Goal: Information Seeking & Learning: Find specific page/section

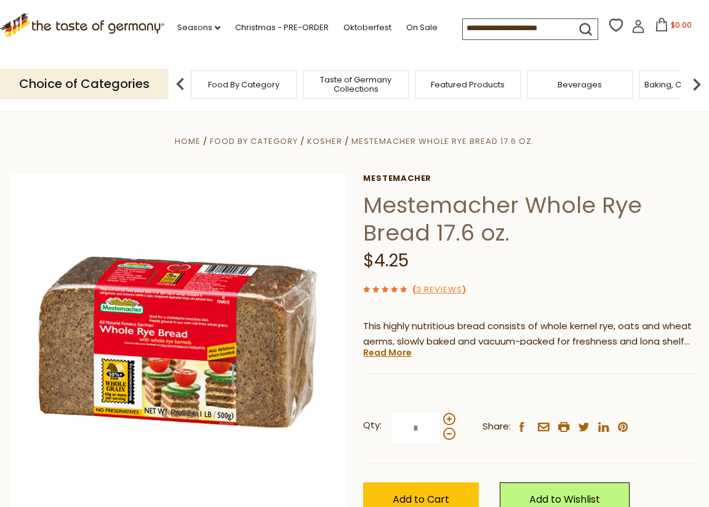
click at [233, 80] on span "Food By Category" at bounding box center [243, 84] width 71 height 9
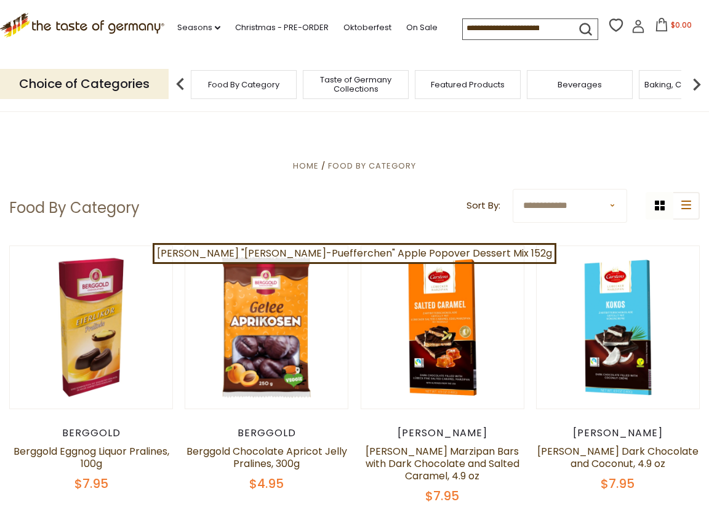
click at [463, 25] on input at bounding box center [515, 27] width 104 height 17
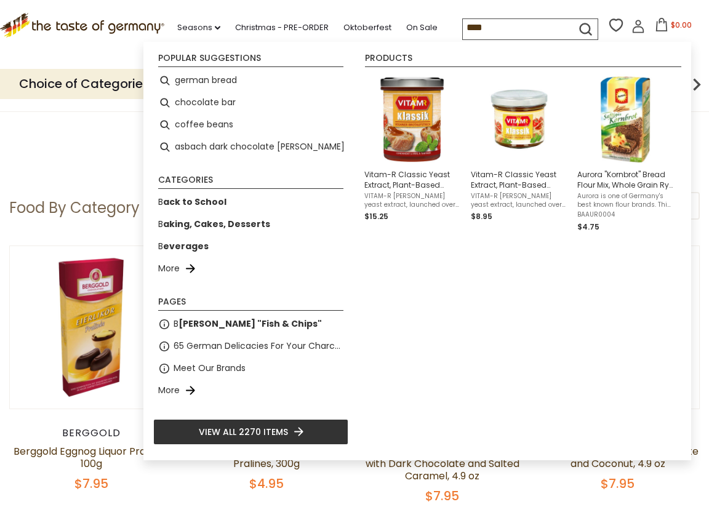
type input "*****"
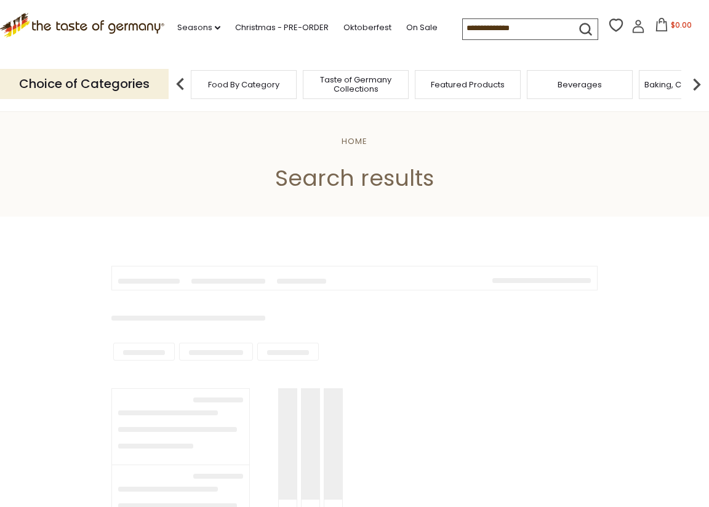
type input "*****"
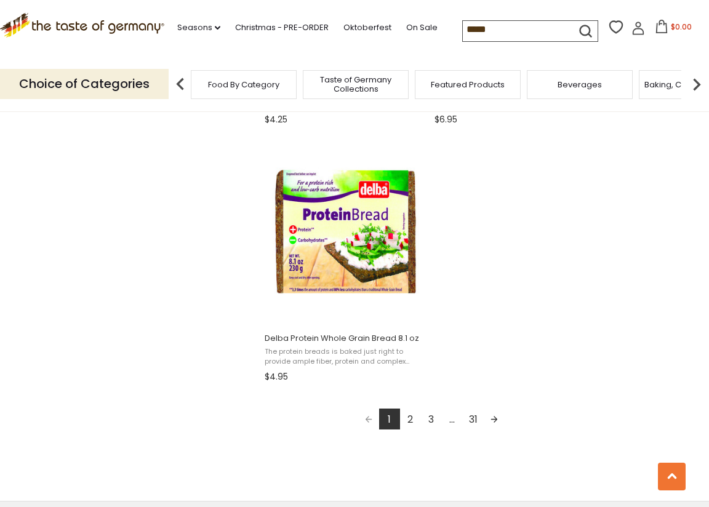
scroll to position [2083, 0]
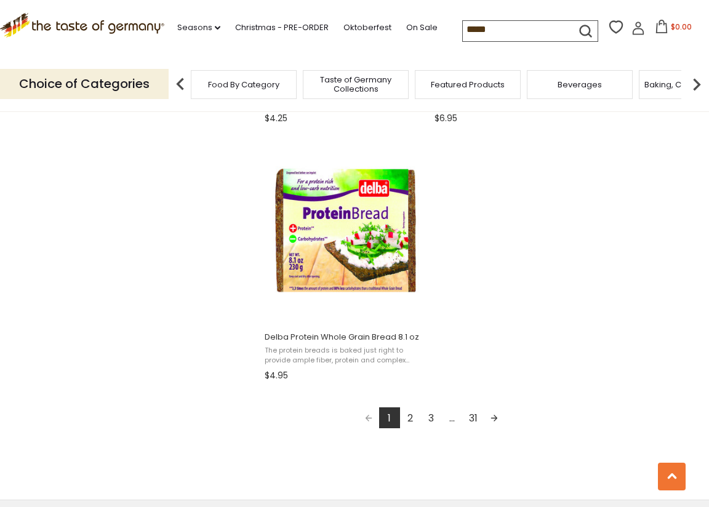
click at [494, 411] on link "Next page" at bounding box center [494, 418] width 21 height 21
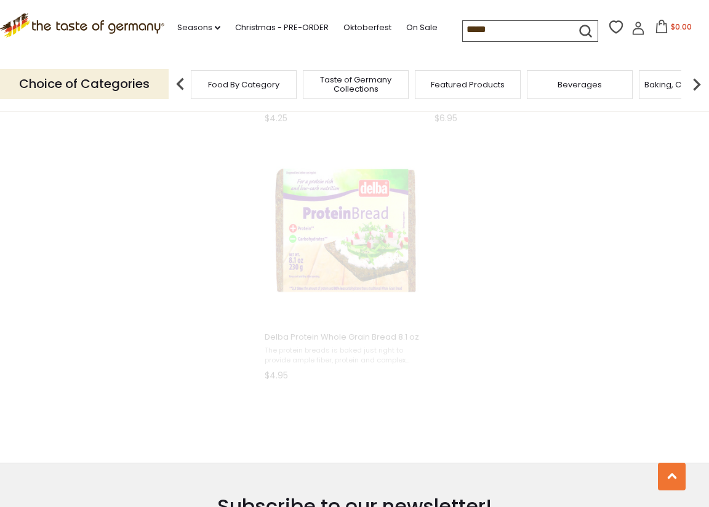
scroll to position [1557, 0]
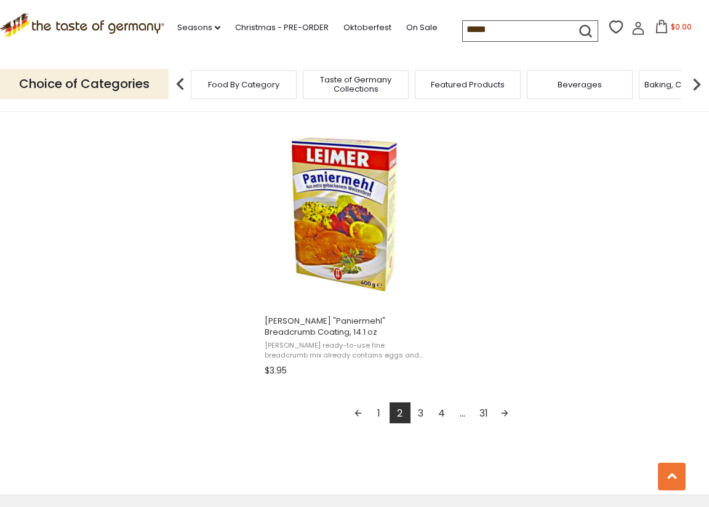
scroll to position [2115, 0]
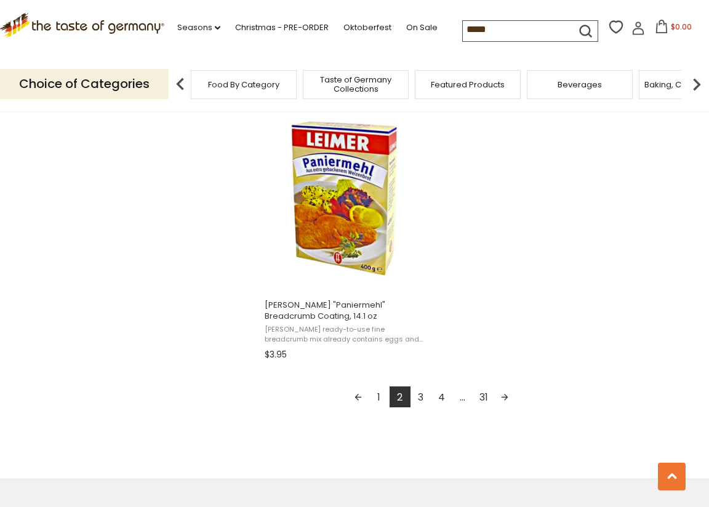
click at [507, 388] on link "Next page" at bounding box center [504, 397] width 21 height 21
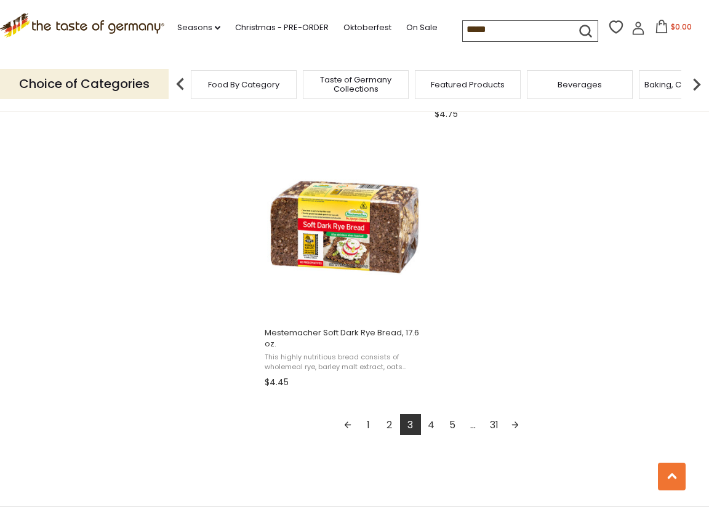
scroll to position [2088, 0]
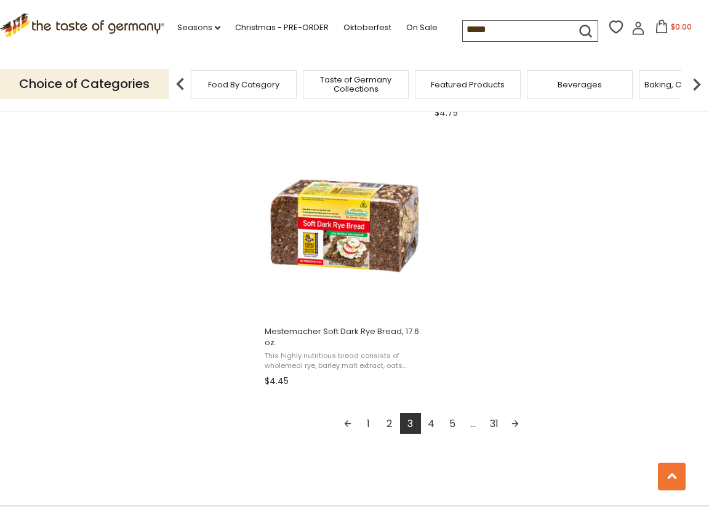
click at [517, 417] on link "Next page" at bounding box center [515, 423] width 21 height 21
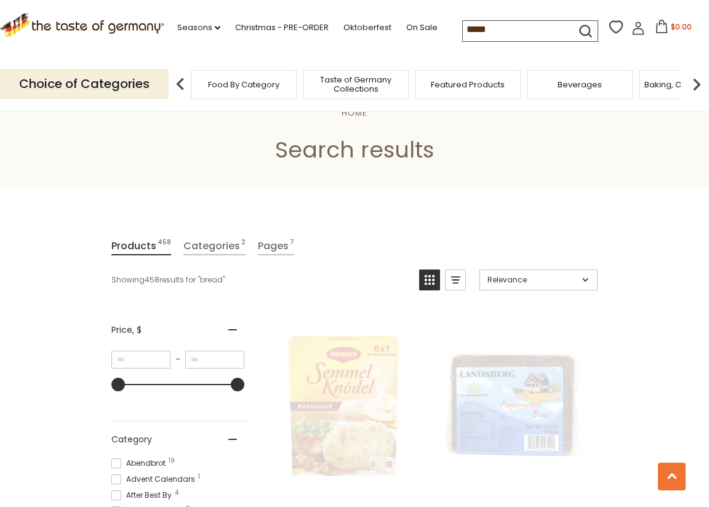
scroll to position [0, 0]
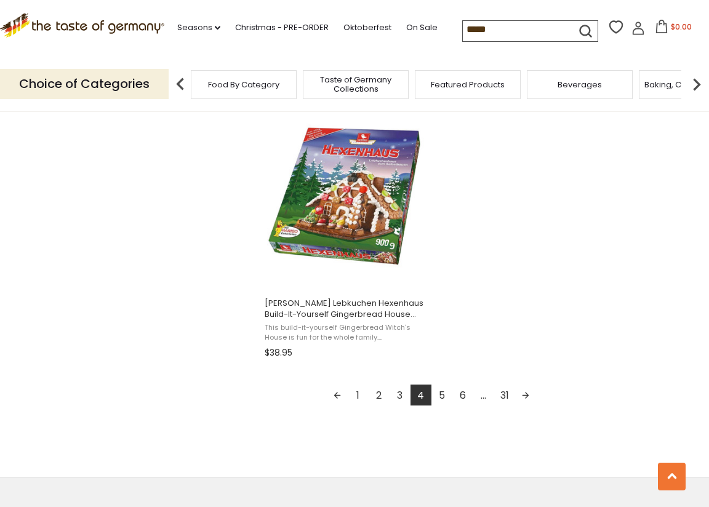
scroll to position [2121, 0]
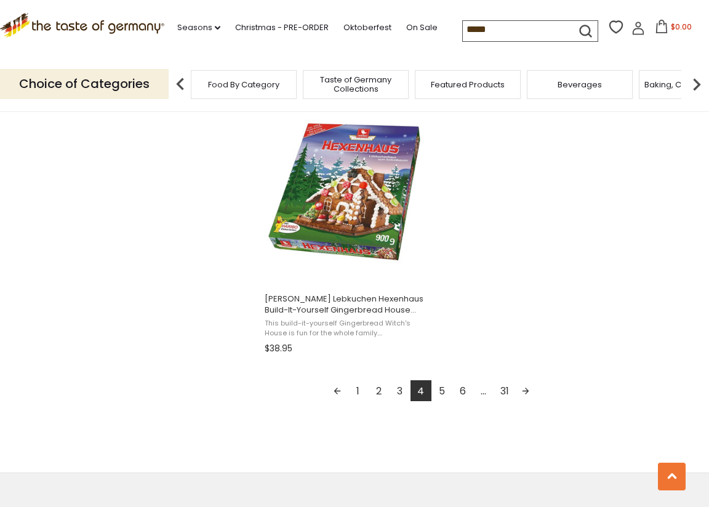
click at [524, 386] on link "Next page" at bounding box center [525, 390] width 21 height 21
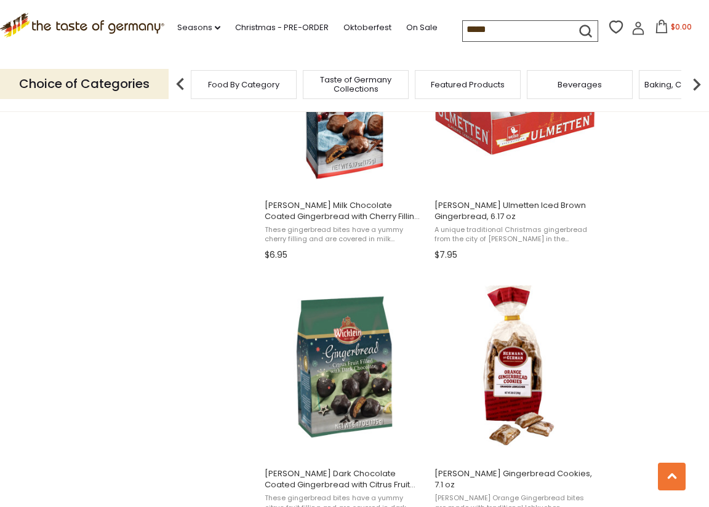
scroll to position [1141, 0]
